Goal: Find specific page/section: Find specific page/section

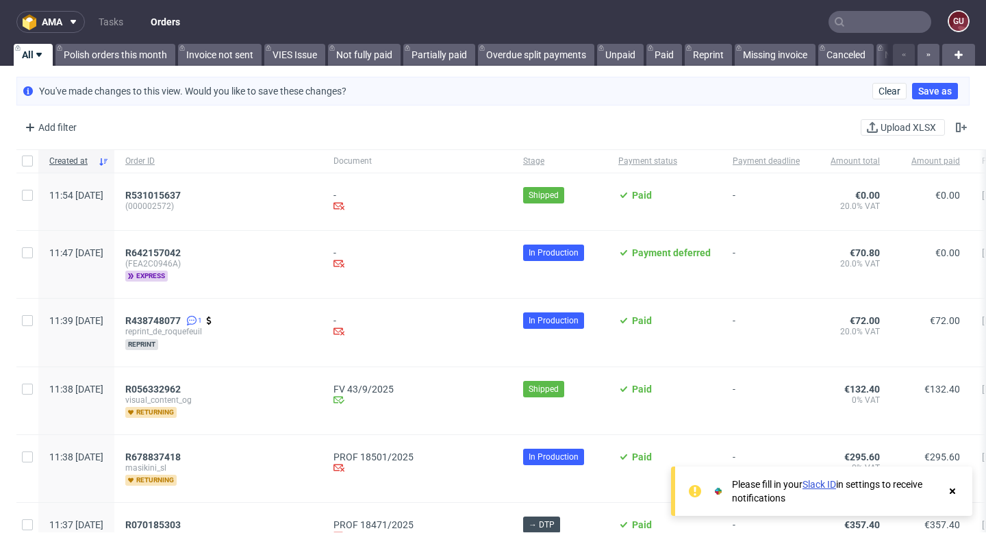
click at [953, 492] on use at bounding box center [952, 490] width 5 height 5
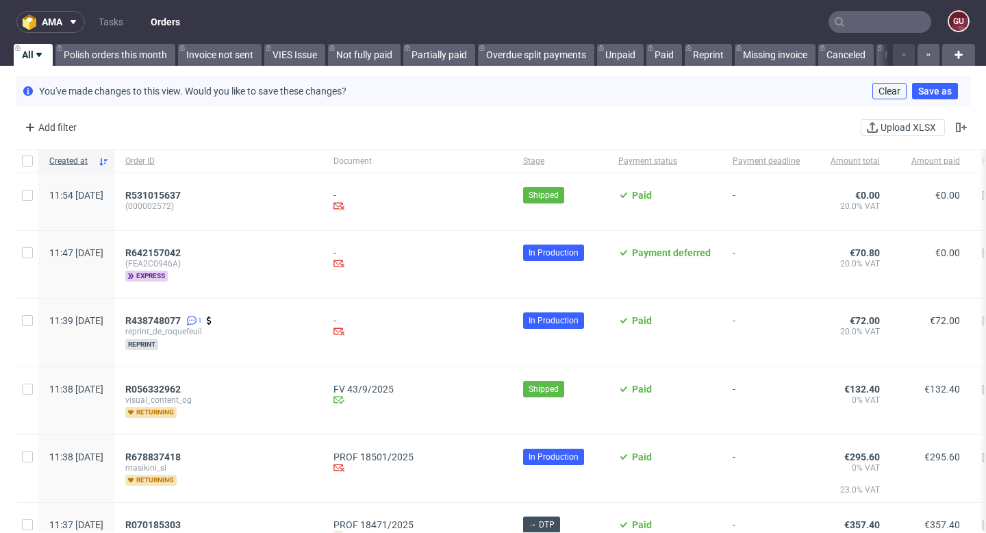
click at [879, 86] on span "Clear" at bounding box center [890, 91] width 22 height 10
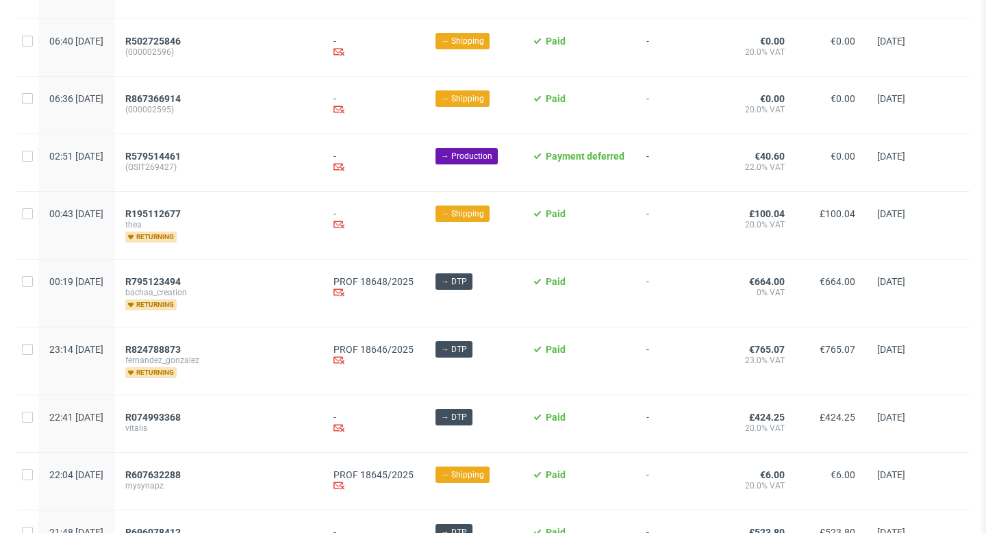
scroll to position [894, 0]
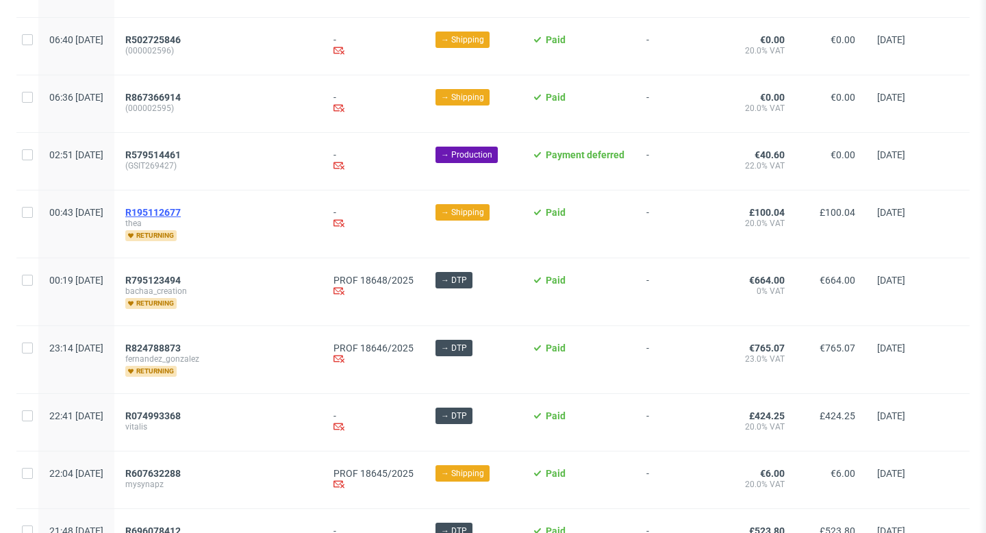
click at [181, 211] on span "R195112677" at bounding box center [152, 212] width 55 height 11
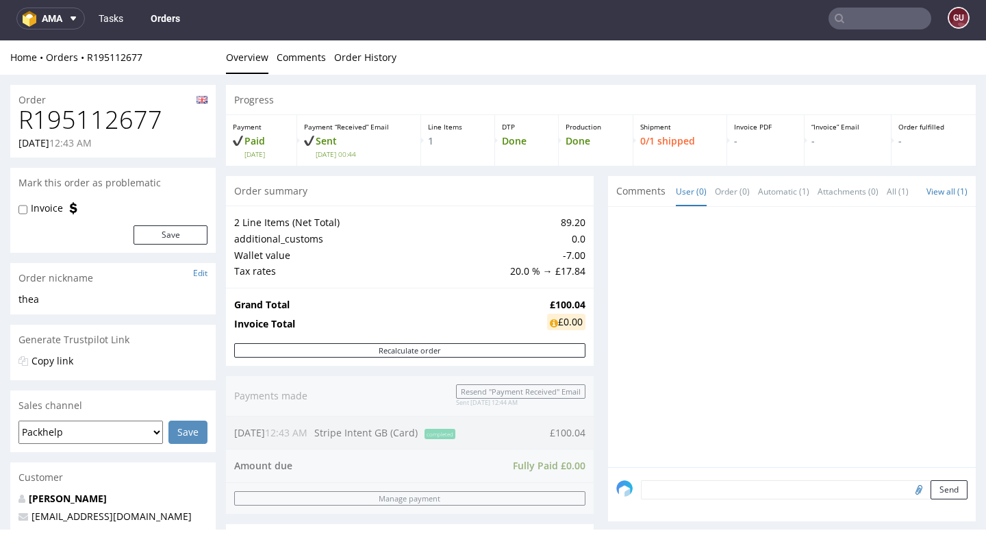
click at [112, 22] on link "Tasks" at bounding box center [110, 19] width 41 height 22
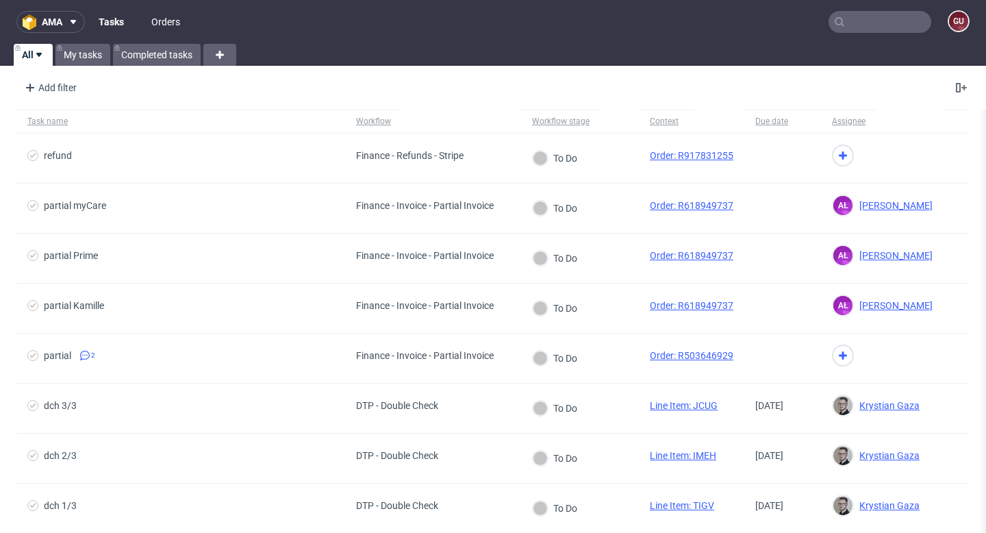
click at [175, 21] on link "Orders" at bounding box center [165, 22] width 45 height 22
